Goal: Find specific page/section: Find specific page/section

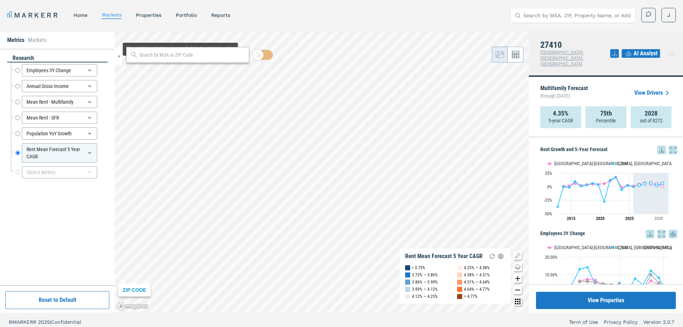
click at [180, 61] on div at bounding box center [187, 55] width 123 height 16
click at [177, 55] on input "text" at bounding box center [192, 55] width 106 height 8
type input "37421"
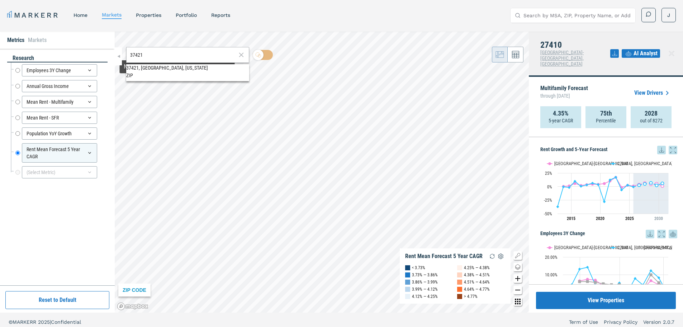
click at [178, 72] on div "37421, Chattanooga, Tennessee" at bounding box center [187, 68] width 123 height 8
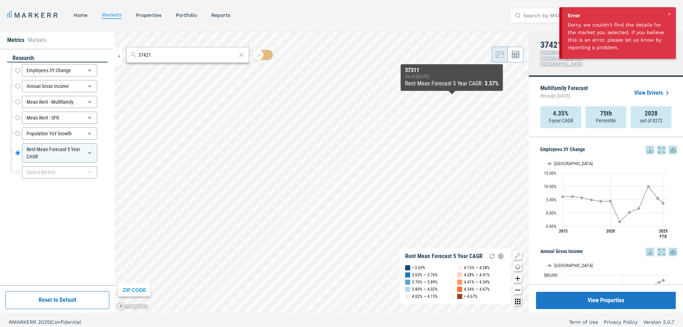
click at [672, 13] on div at bounding box center [669, 14] width 6 height 6
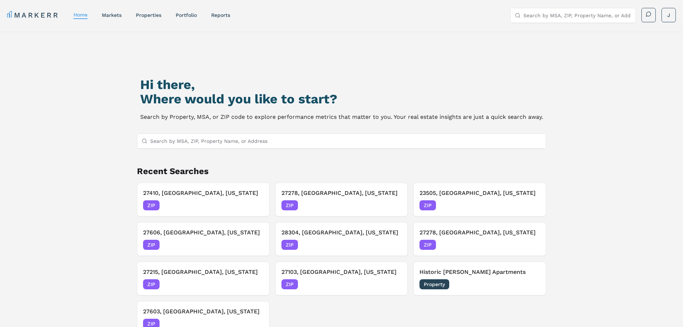
click at [194, 138] on input "Search by MSA, ZIP, Property Name, or Address" at bounding box center [346, 141] width 392 height 14
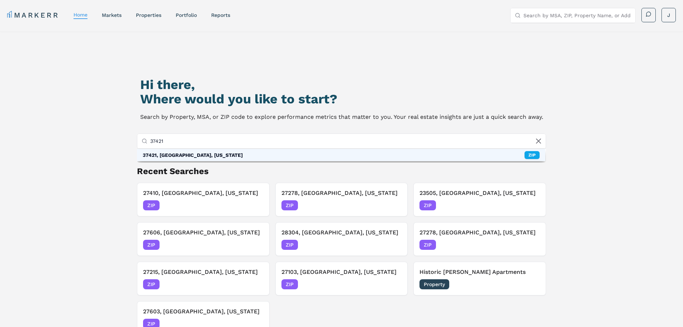
type input "37421"
click at [204, 160] on div "37421, Chattanooga, Tennessee ZIP" at bounding box center [341, 155] width 409 height 12
